Goal: Information Seeking & Learning: Learn about a topic

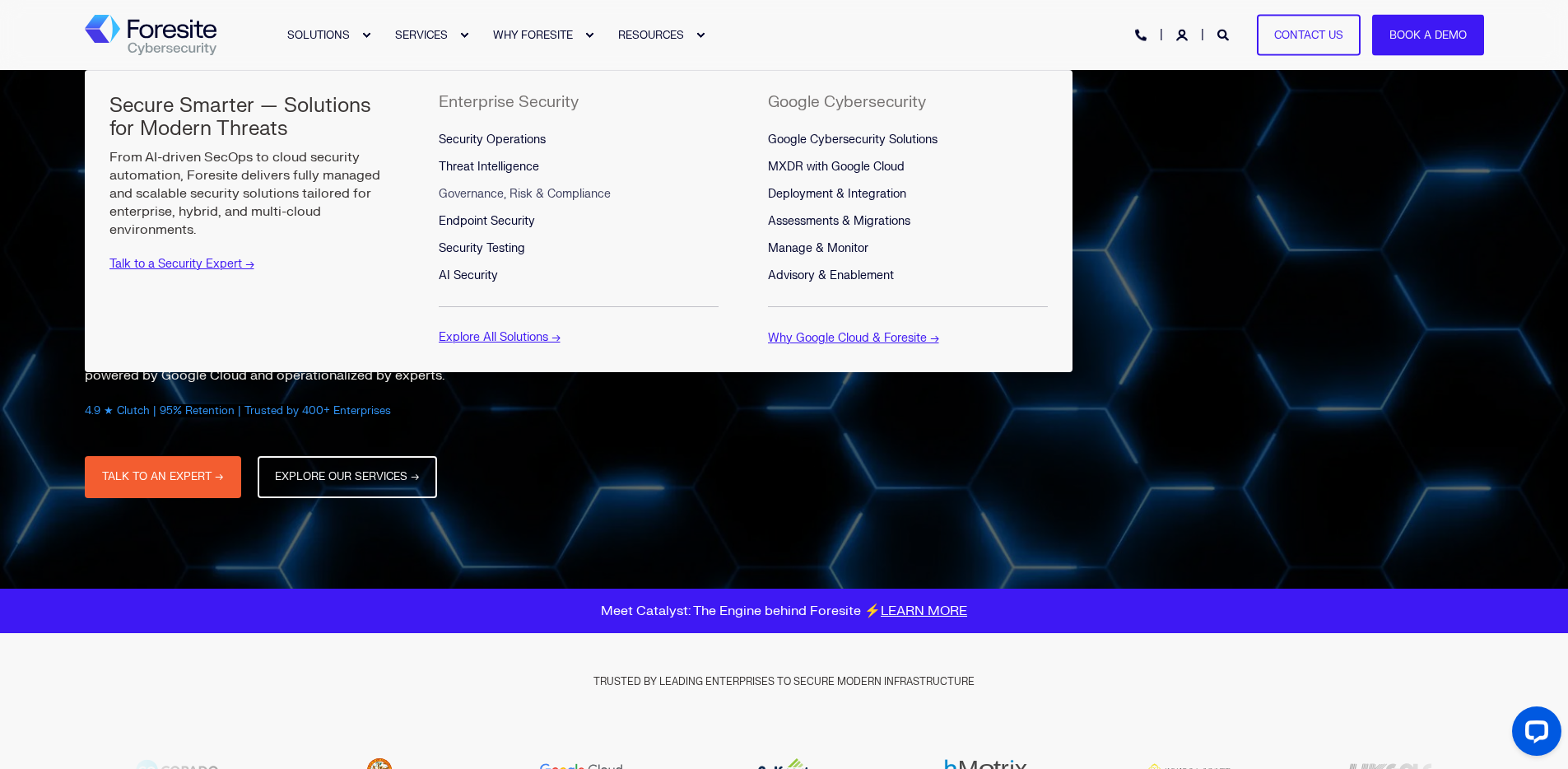
click at [505, 192] on span "Governance, Risk & Compliance" at bounding box center [524, 193] width 172 height 14
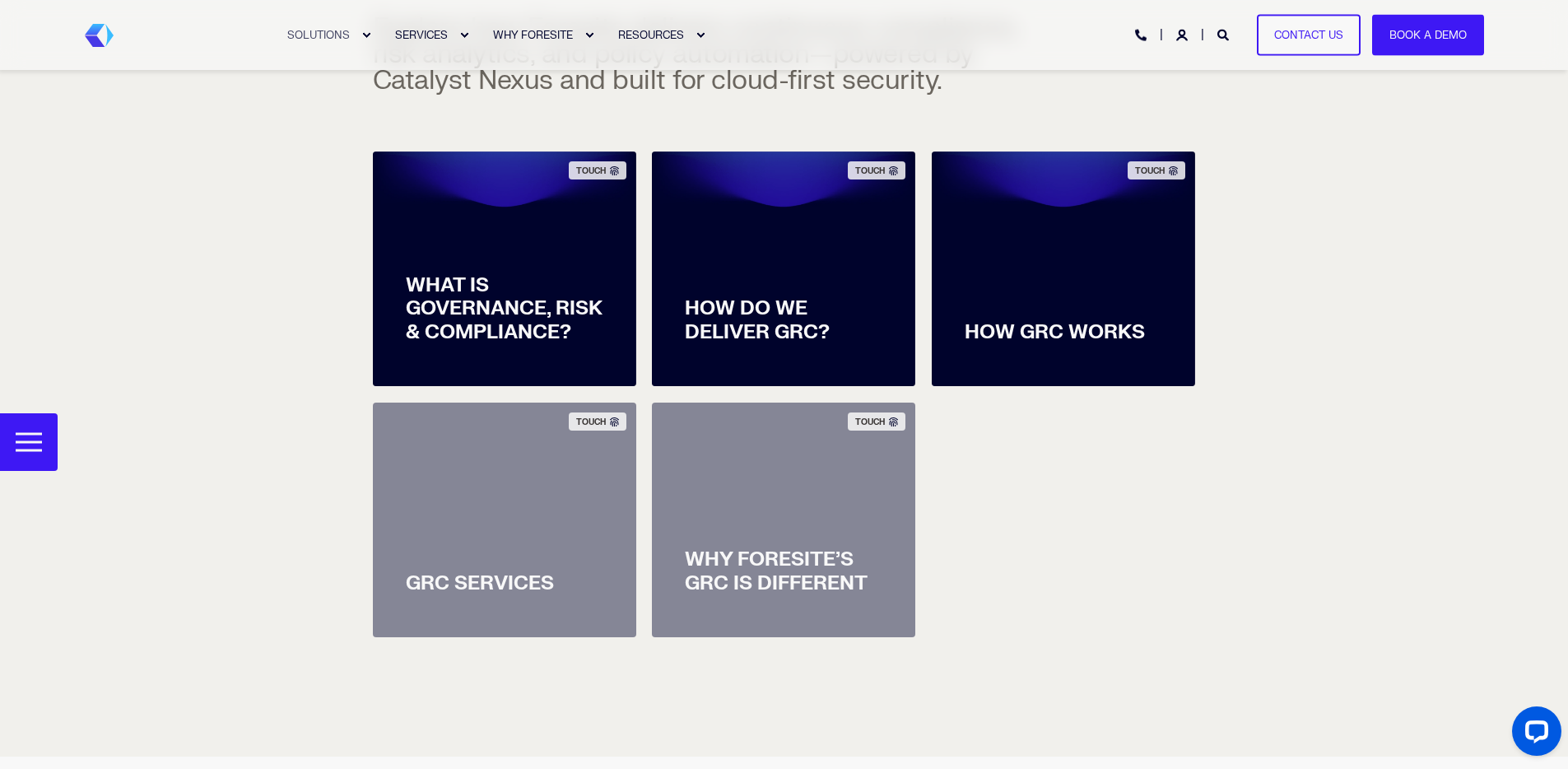
scroll to position [583, 0]
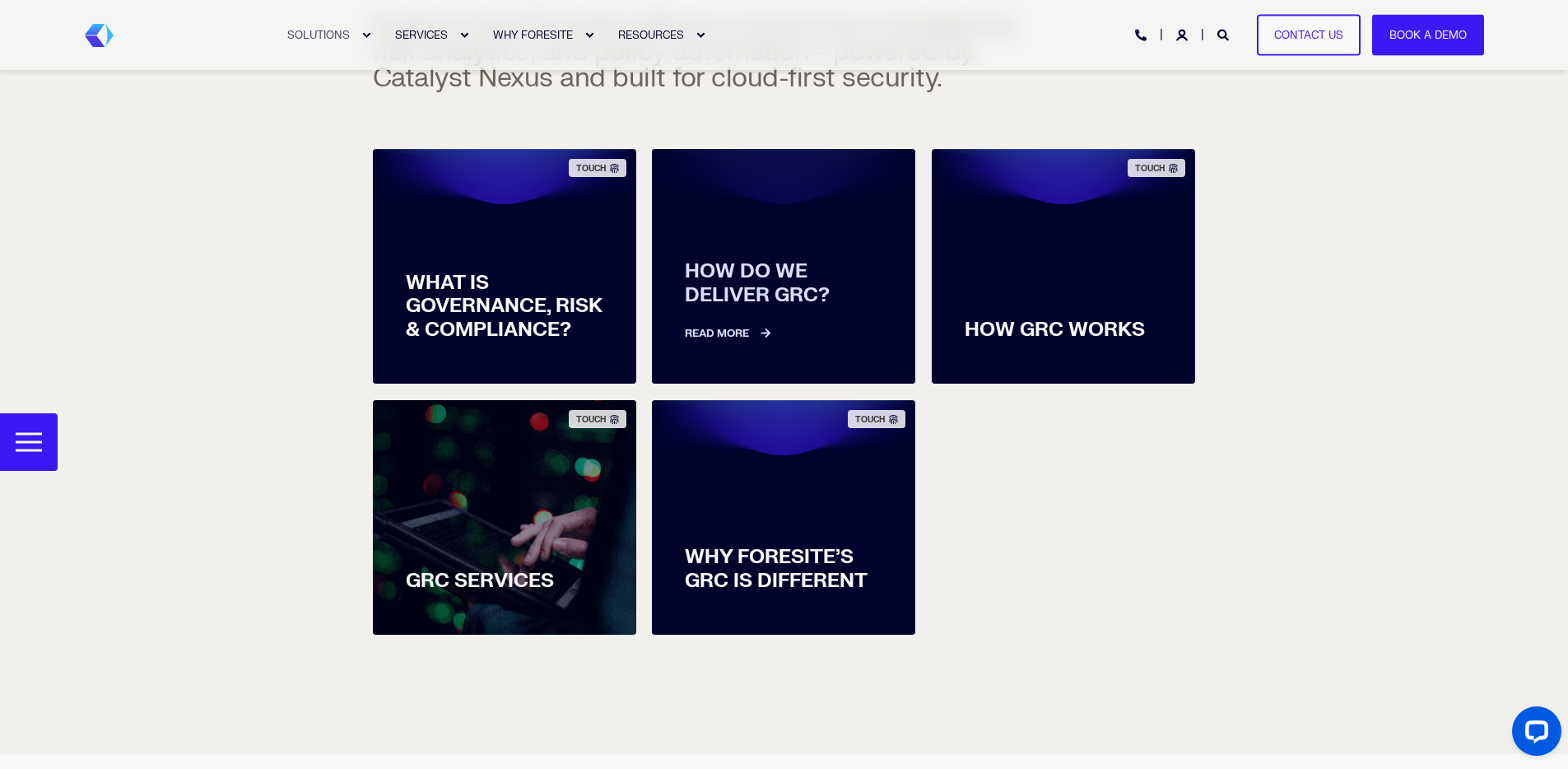
click at [729, 331] on link "Read More" at bounding box center [784, 325] width 198 height 34
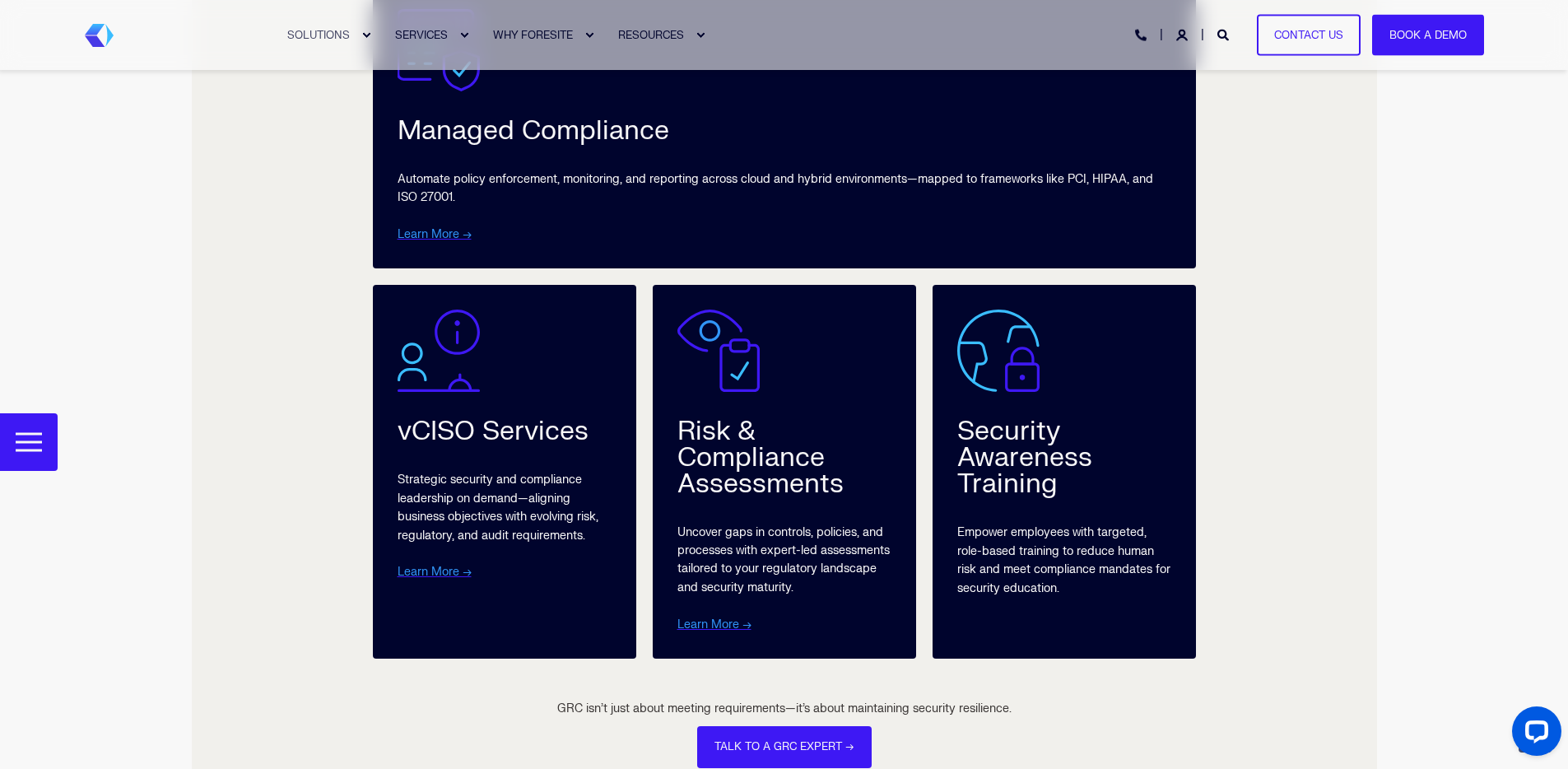
scroll to position [3314, 0]
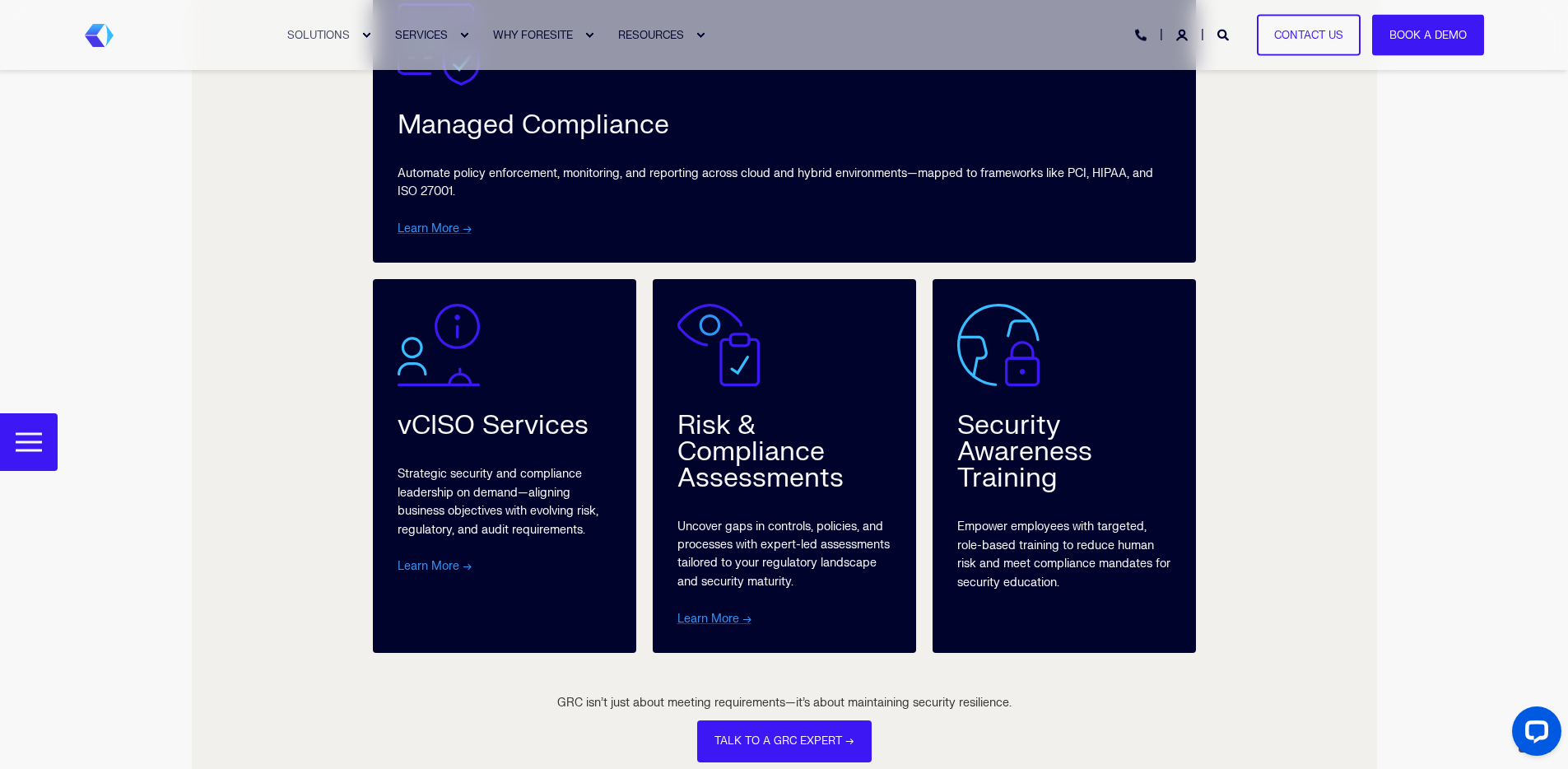
click at [441, 565] on link "Learn More →" at bounding box center [435, 565] width 74 height 14
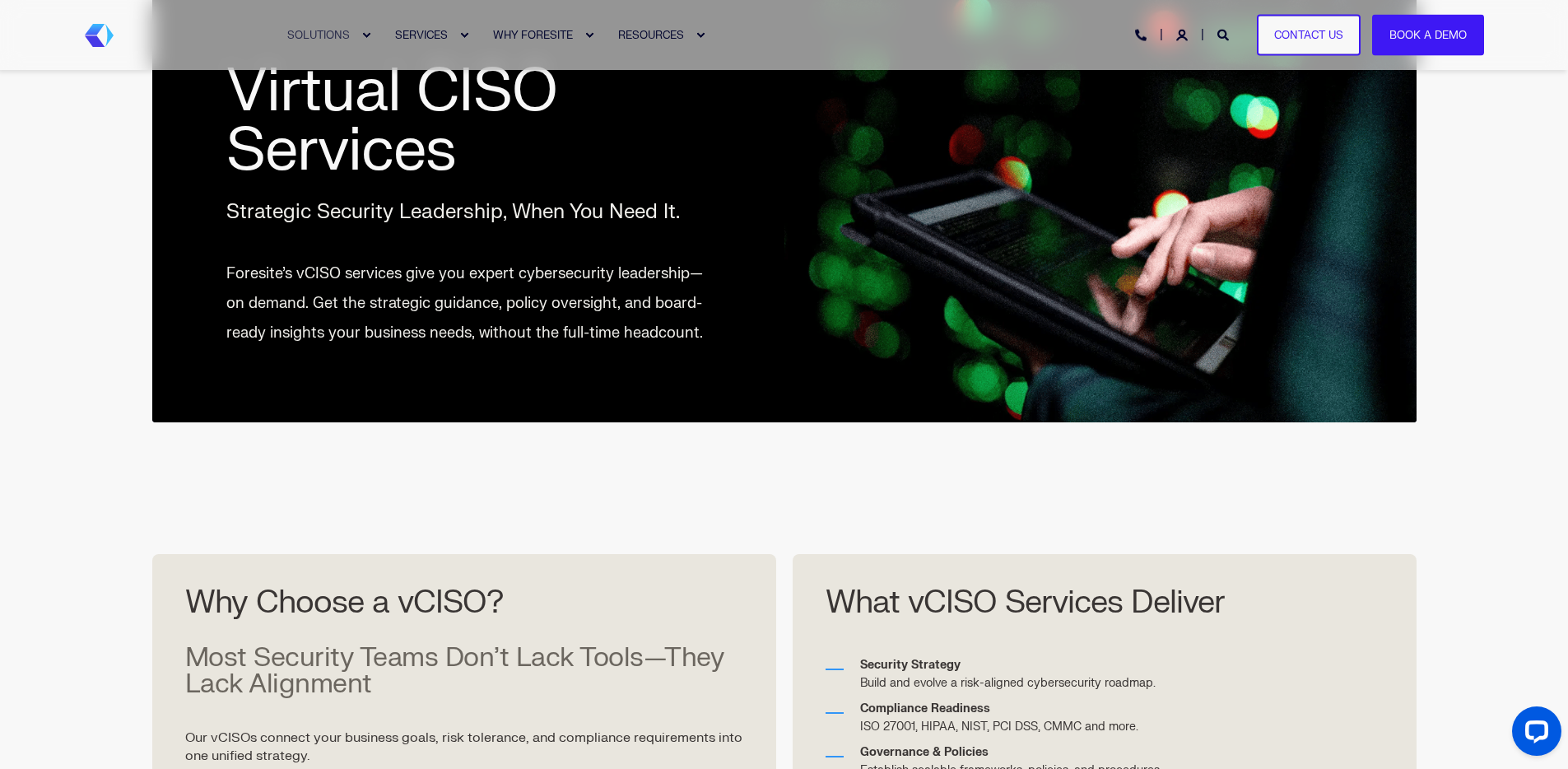
scroll to position [546, 0]
